Goal: Task Accomplishment & Management: Complete application form

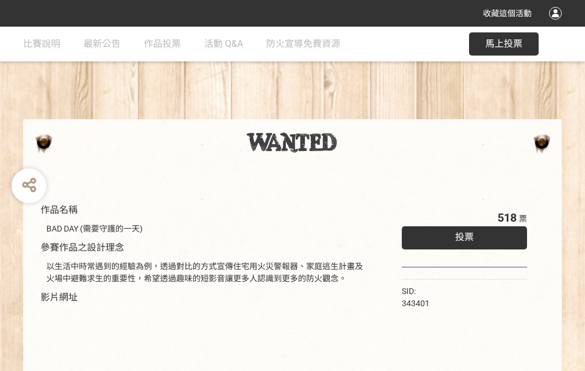
click at [557, 24] on div "收藏這個活動" at bounding box center [292, 13] width 585 height 27
click at [362, 114] on div "作品名稱 BAD DAY (需要守護的一天) 參賽作品之設計理念 以生活中時常遇到的經驗為例，透過對比的方式宣傳住宅用火災警報器、家庭逃生計畫及火場中避難求生…" at bounding box center [292, 270] width 585 height 487
click at [461, 235] on span "投票" at bounding box center [464, 237] width 19 height 11
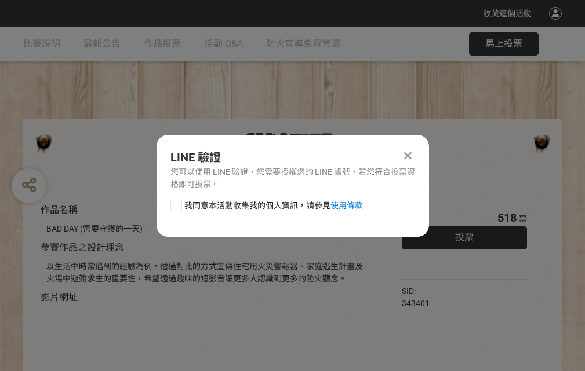
click at [175, 203] on div at bounding box center [176, 206] width 12 height 12
checkbox input "true"
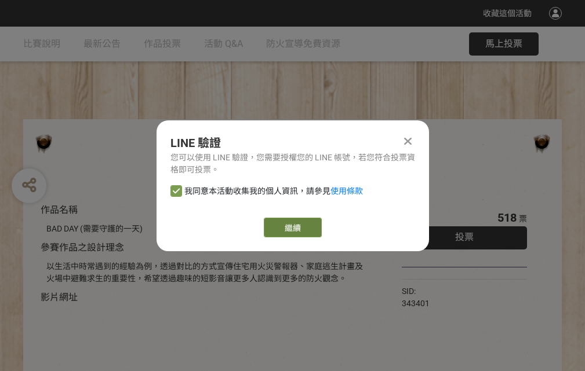
click at [292, 228] on link "繼續" at bounding box center [293, 228] width 58 height 20
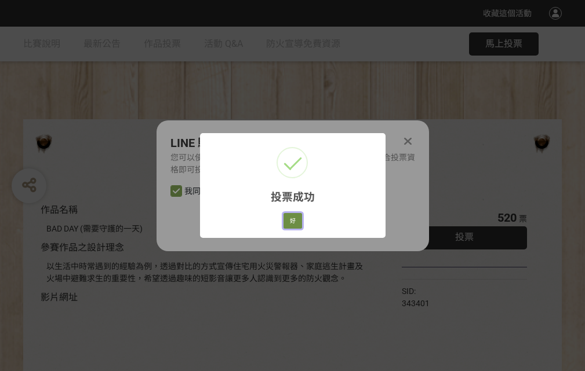
click at [289, 219] on button "好" at bounding box center [292, 221] width 19 height 16
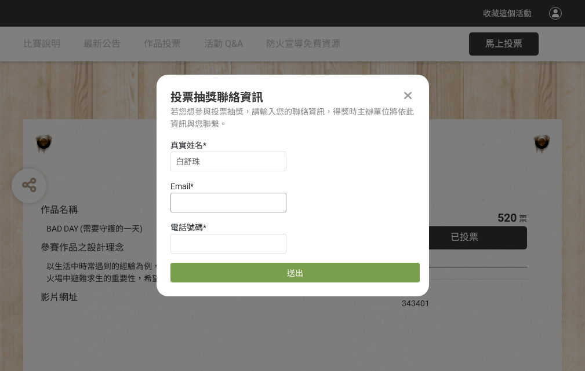
click at [232, 202] on input at bounding box center [228, 203] width 116 height 20
type input "[EMAIL_ADDRESS][DOMAIN_NAME]"
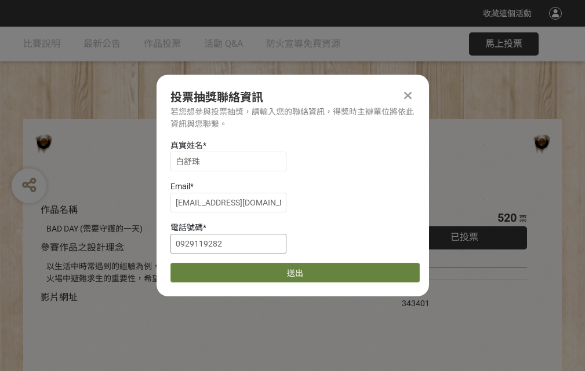
type input "0929119282"
click at [203, 269] on button "送出" at bounding box center [294, 273] width 249 height 20
